Goal: Browse casually

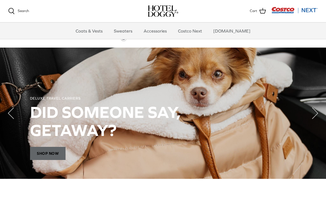
scroll to position [366, 0]
click at [41, 146] on span "SHOP NOW" at bounding box center [47, 152] width 35 height 13
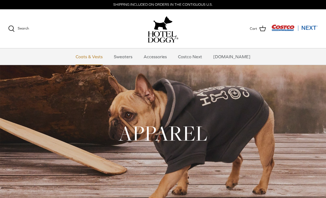
click at [98, 58] on link "Coats & Vests" at bounding box center [89, 56] width 37 height 16
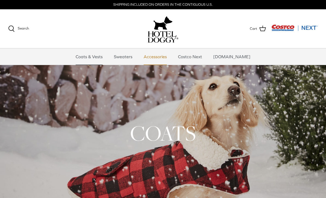
click at [160, 56] on link "Accessories" at bounding box center [155, 56] width 33 height 16
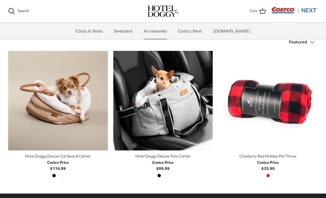
scroll to position [119, 0]
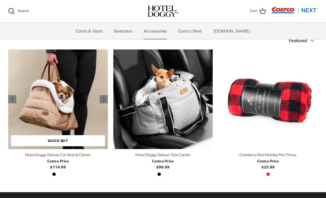
click at [65, 97] on img "Hotel Doggy Deluxe Car Seat & Carrier" at bounding box center [58, 99] width 100 height 100
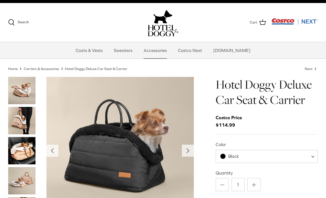
scroll to position [7, 0]
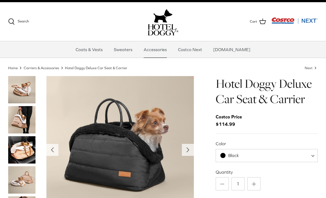
click at [17, 123] on img "Thumbnail Link" at bounding box center [21, 119] width 27 height 27
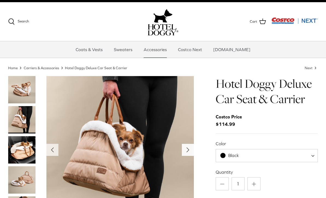
click at [188, 149] on polyline "Next" at bounding box center [188, 149] width 2 height 4
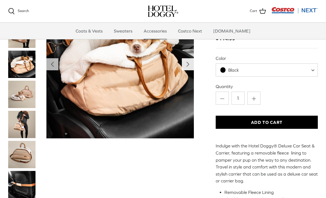
scroll to position [37, 0]
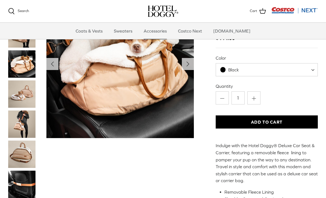
click at [23, 95] on img "Thumbnail Link" at bounding box center [21, 93] width 27 height 27
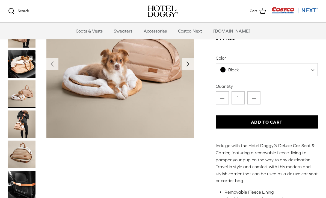
click at [28, 124] on img "Thumbnail Link" at bounding box center [21, 123] width 27 height 27
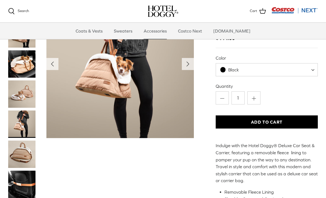
click at [27, 150] on img "Thumbnail Link" at bounding box center [21, 153] width 27 height 27
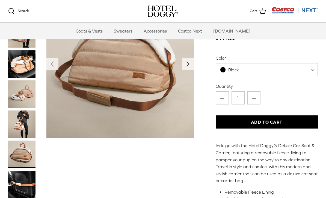
click at [30, 178] on img "Thumbnail Link" at bounding box center [21, 183] width 27 height 27
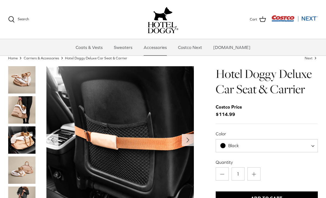
scroll to position [0, 0]
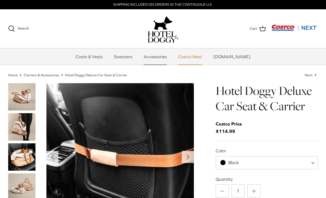
click at [199, 60] on link "Costco Next" at bounding box center [190, 56] width 34 height 16
click at [128, 59] on link "Sweaters" at bounding box center [123, 56] width 28 height 16
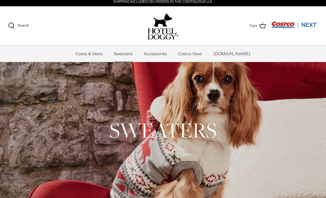
scroll to position [3, 0]
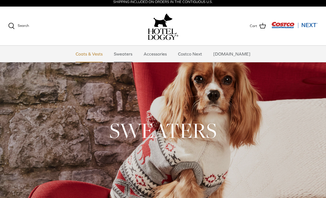
click at [98, 56] on link "Coats & Vests" at bounding box center [89, 54] width 37 height 16
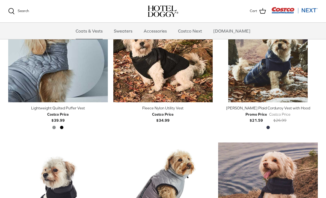
scroll to position [583, 0]
click at [165, 32] on link "Accessories" at bounding box center [155, 31] width 33 height 16
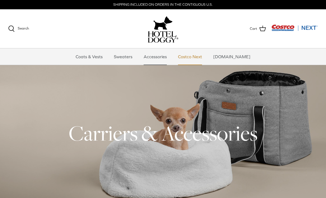
click at [194, 57] on link "Costco Next" at bounding box center [190, 56] width 34 height 16
